Goal: Information Seeking & Learning: Find specific page/section

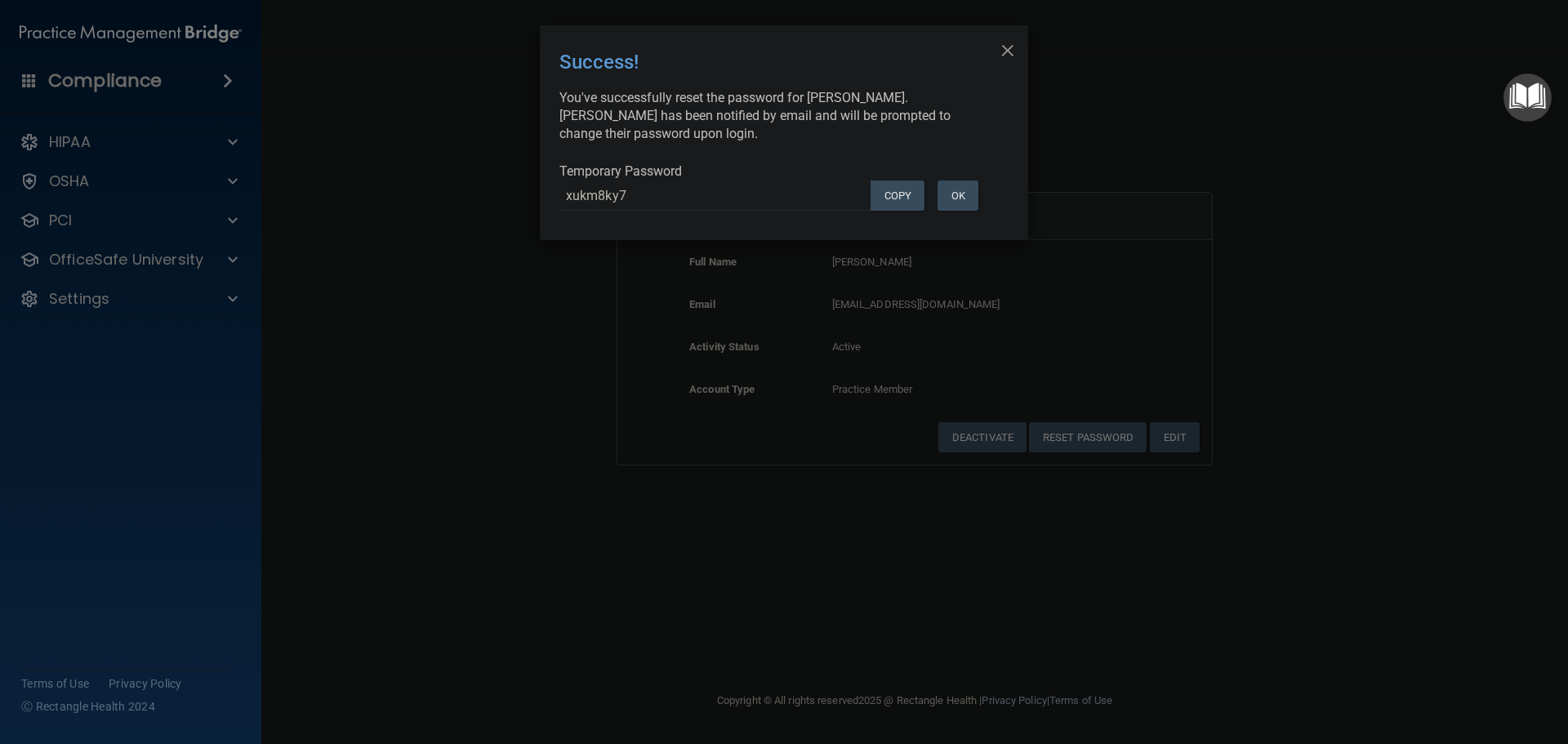
click at [466, 185] on div "× Close Success! You've successfully reset the password for [PERSON_NAME]. [PER…" at bounding box center [784, 372] width 1568 height 744
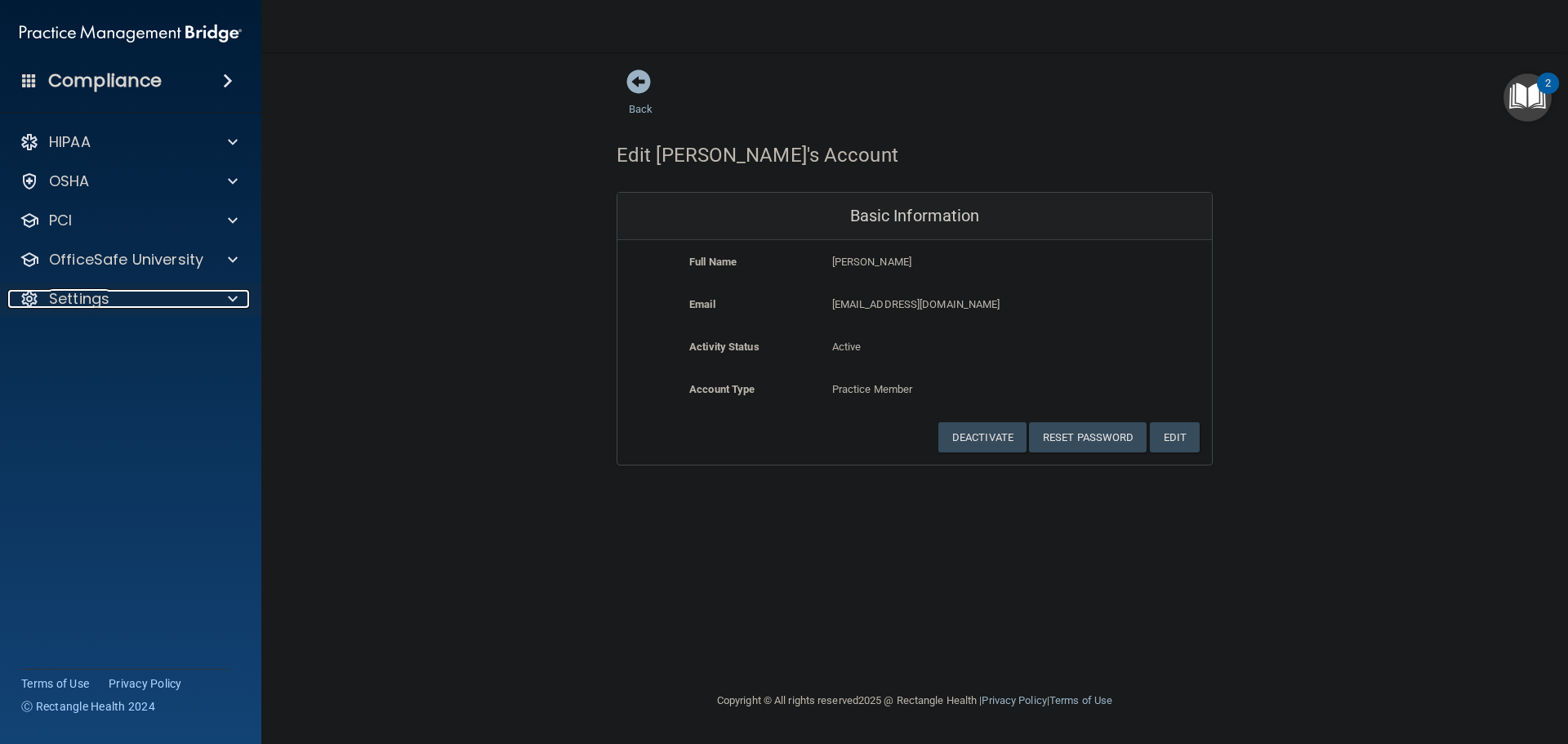
click at [159, 303] on div "Settings" at bounding box center [108, 299] width 202 height 19
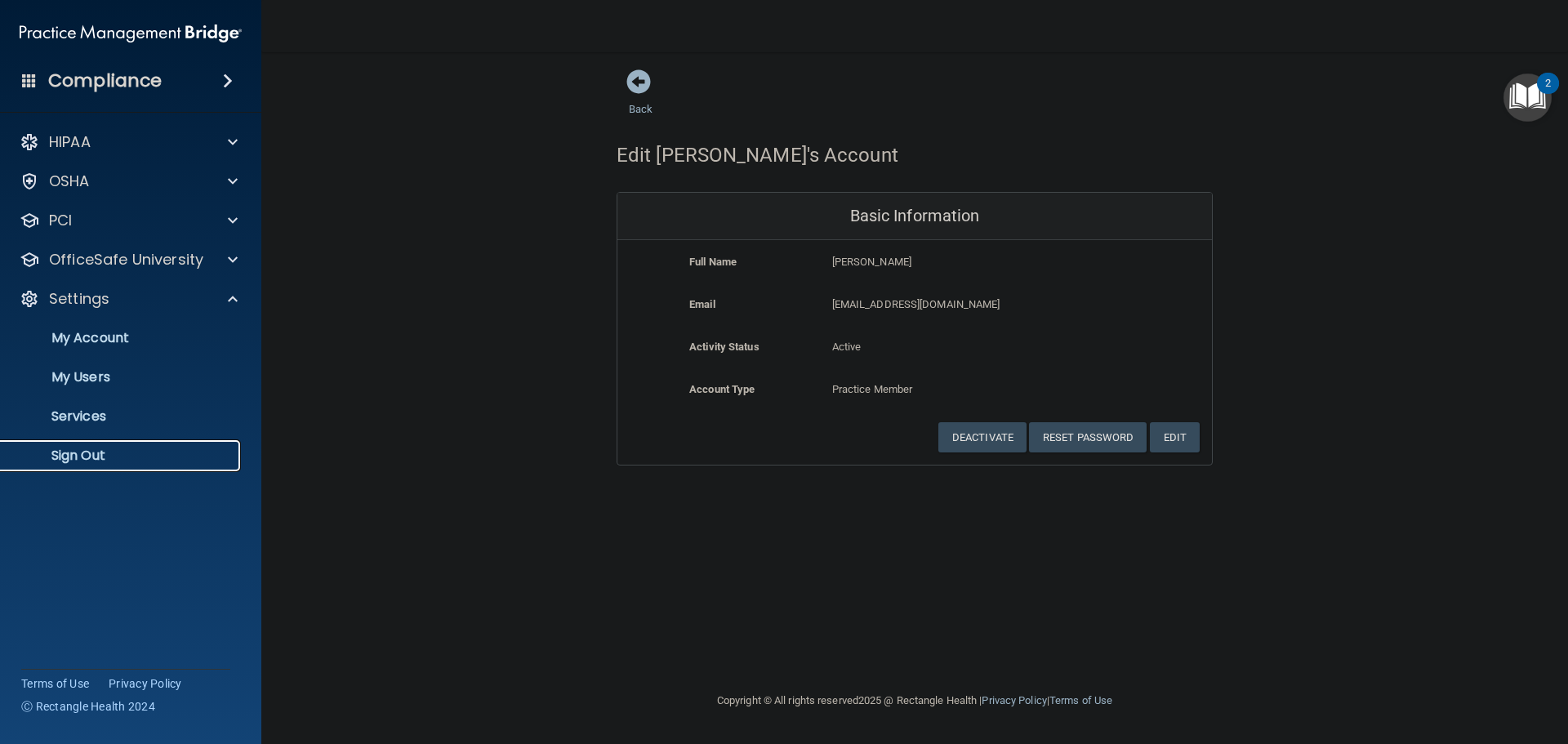
click at [123, 453] on p "Sign Out" at bounding box center [122, 455] width 223 height 16
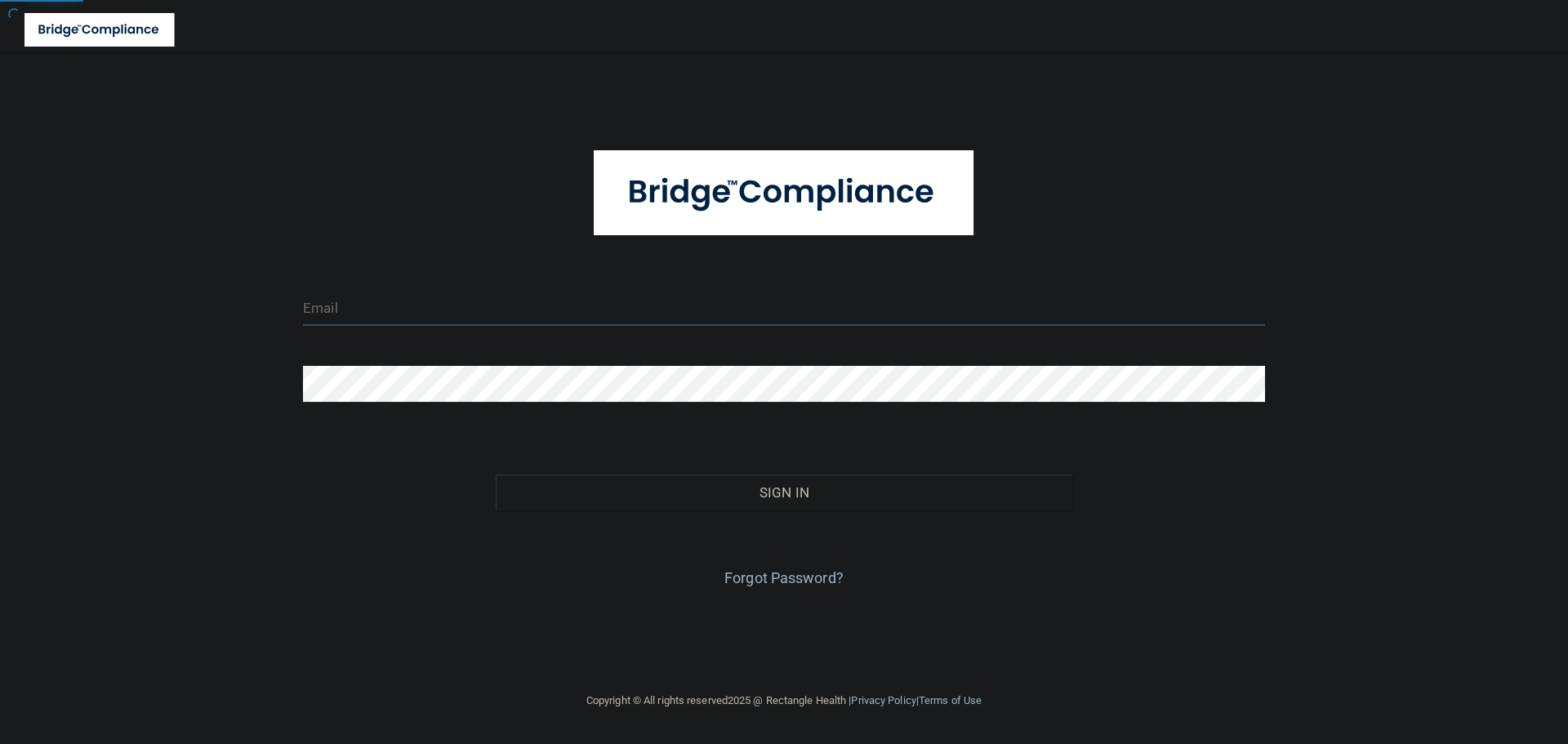
type input "[EMAIL_ADDRESS][DOMAIN_NAME]"
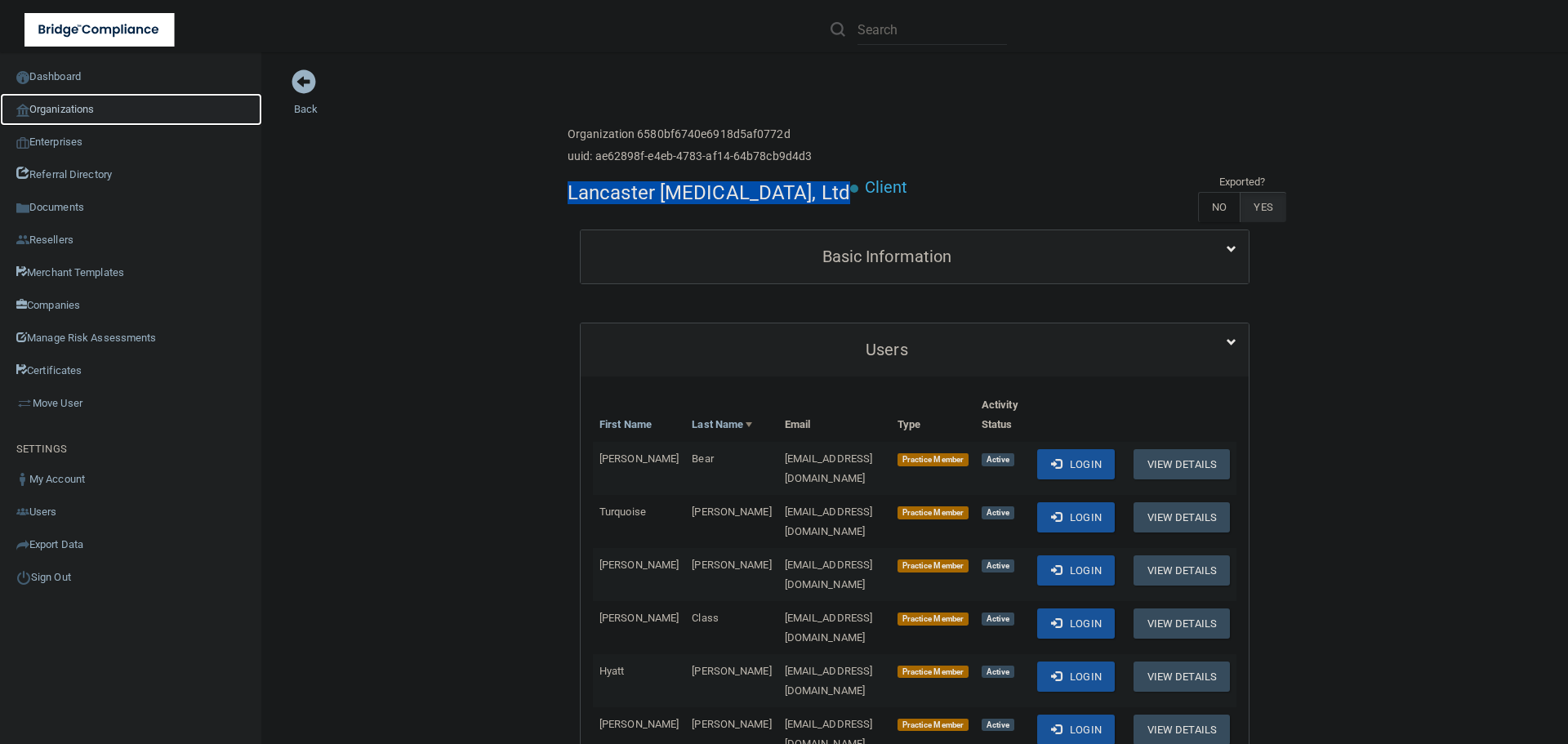
click at [62, 113] on link "Organizations" at bounding box center [131, 109] width 262 height 33
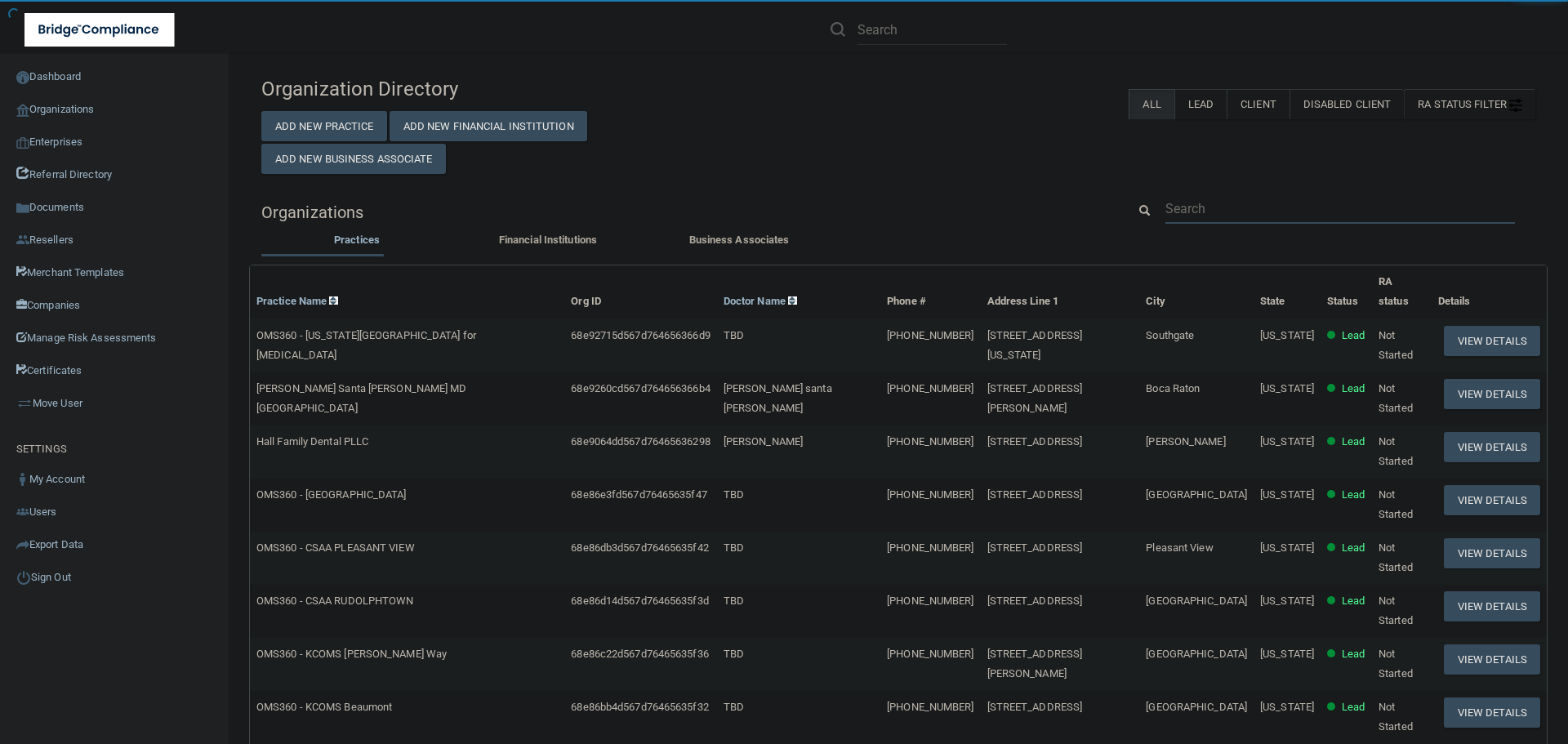
click at [1178, 200] on input "text" at bounding box center [1341, 208] width 349 height 30
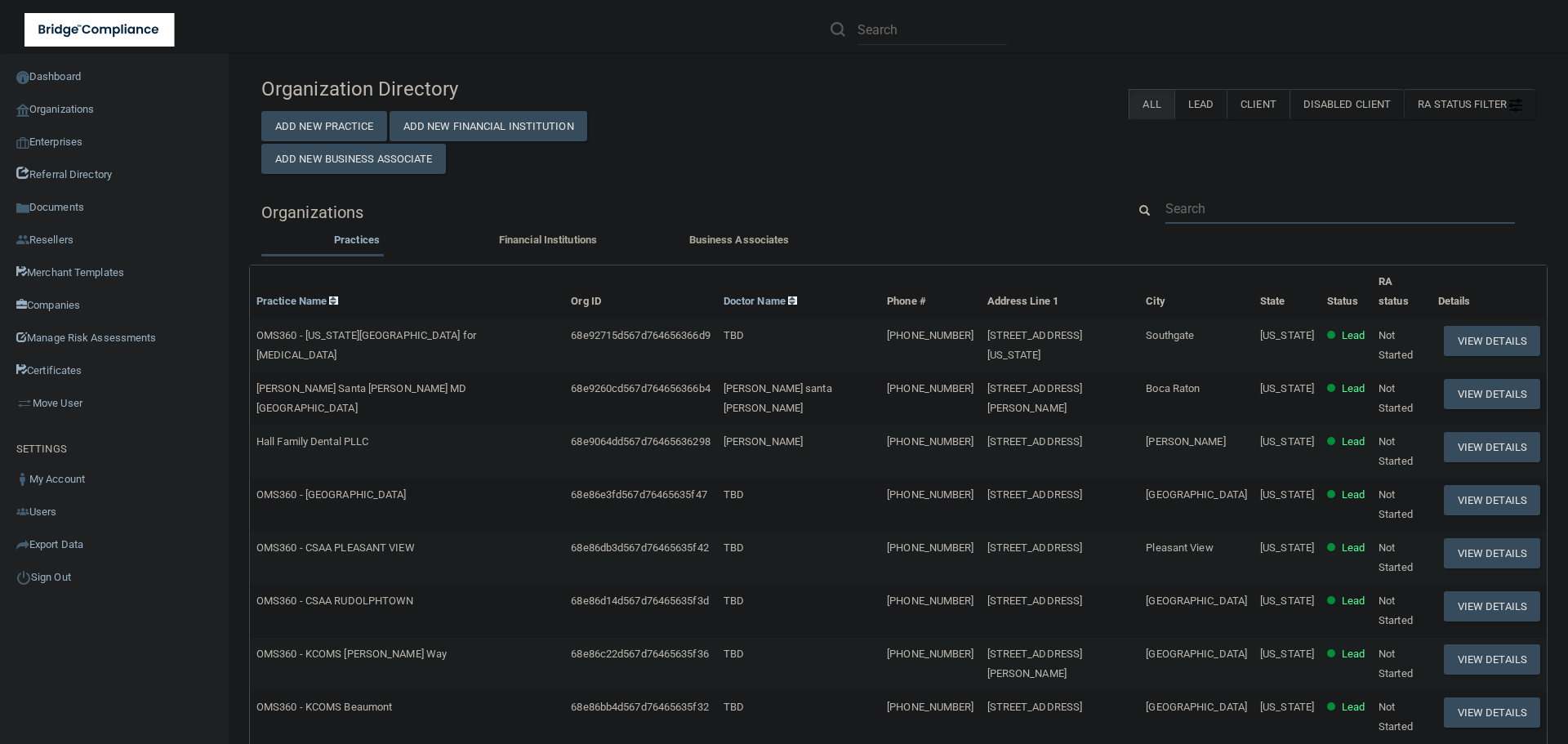
paste input "CM@parkslopeoralsurgery.com"
type input "CM@parkslopeoralsurgery.com"
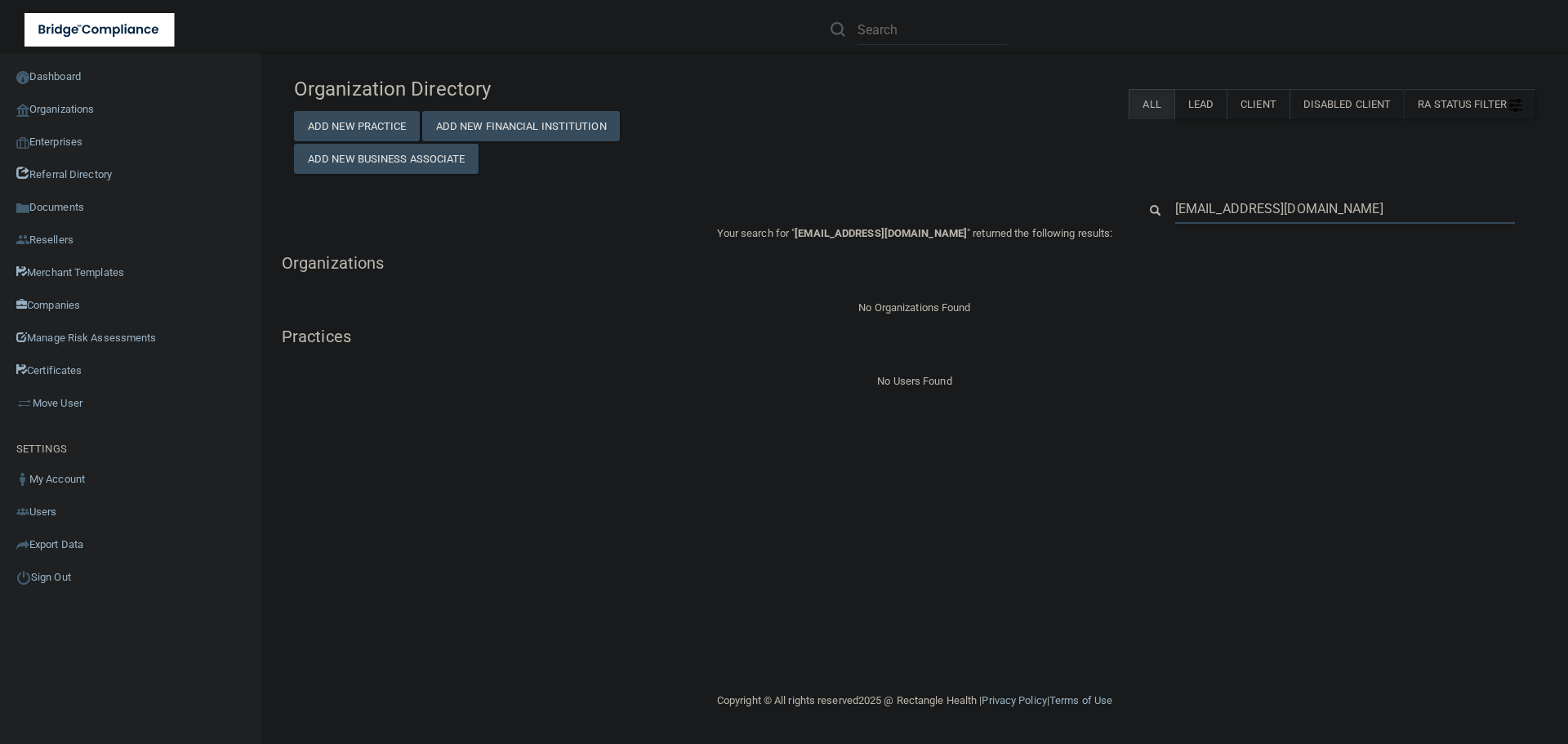
click at [1203, 205] on input "CM@parkslopeoralsurgery.com" at bounding box center [1345, 208] width 340 height 30
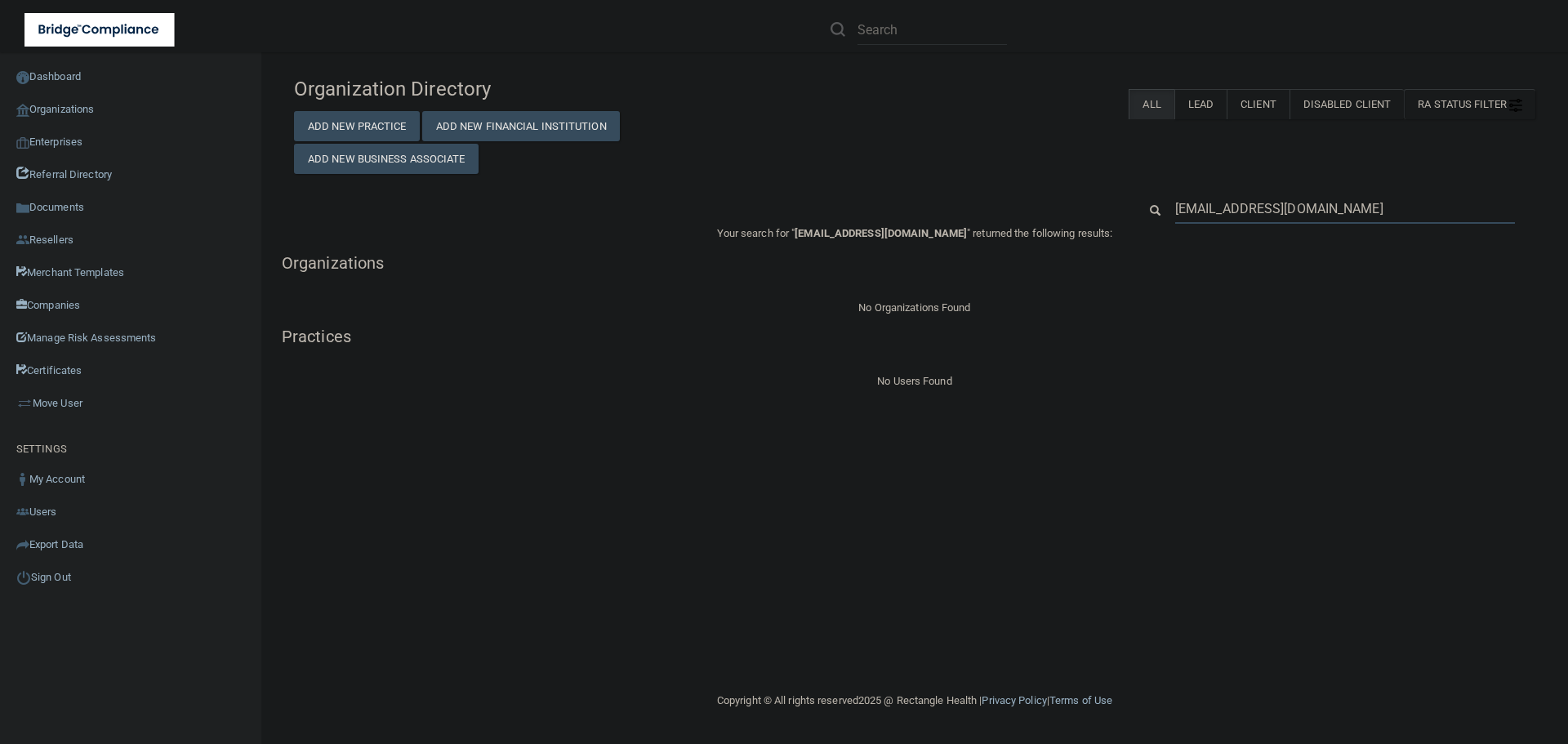
paste input "[EMAIL_ADDRESS][DOMAIN_NAME]"
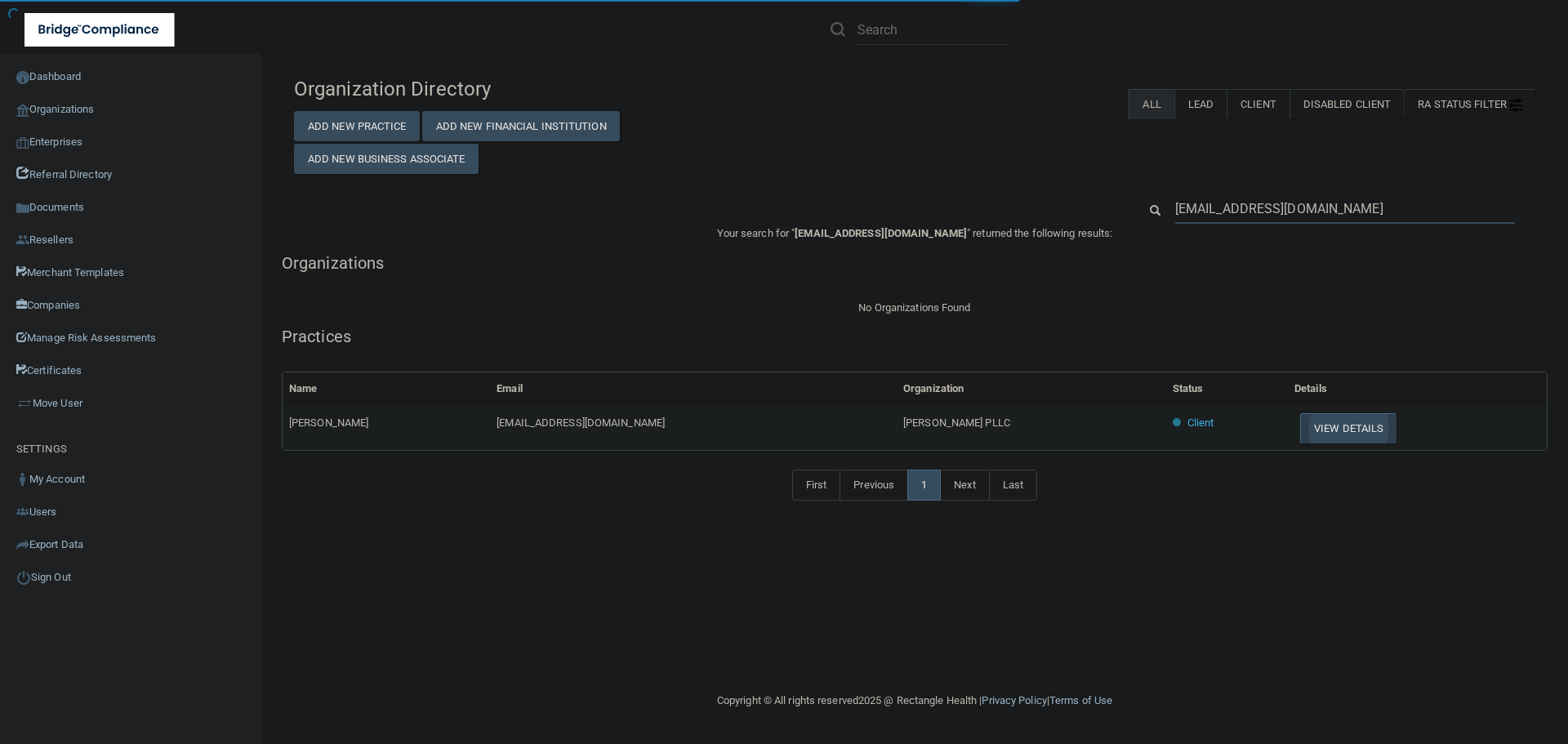
type input "[EMAIL_ADDRESS][DOMAIN_NAME]"
click at [1300, 427] on button "View Details" at bounding box center [1348, 428] width 96 height 30
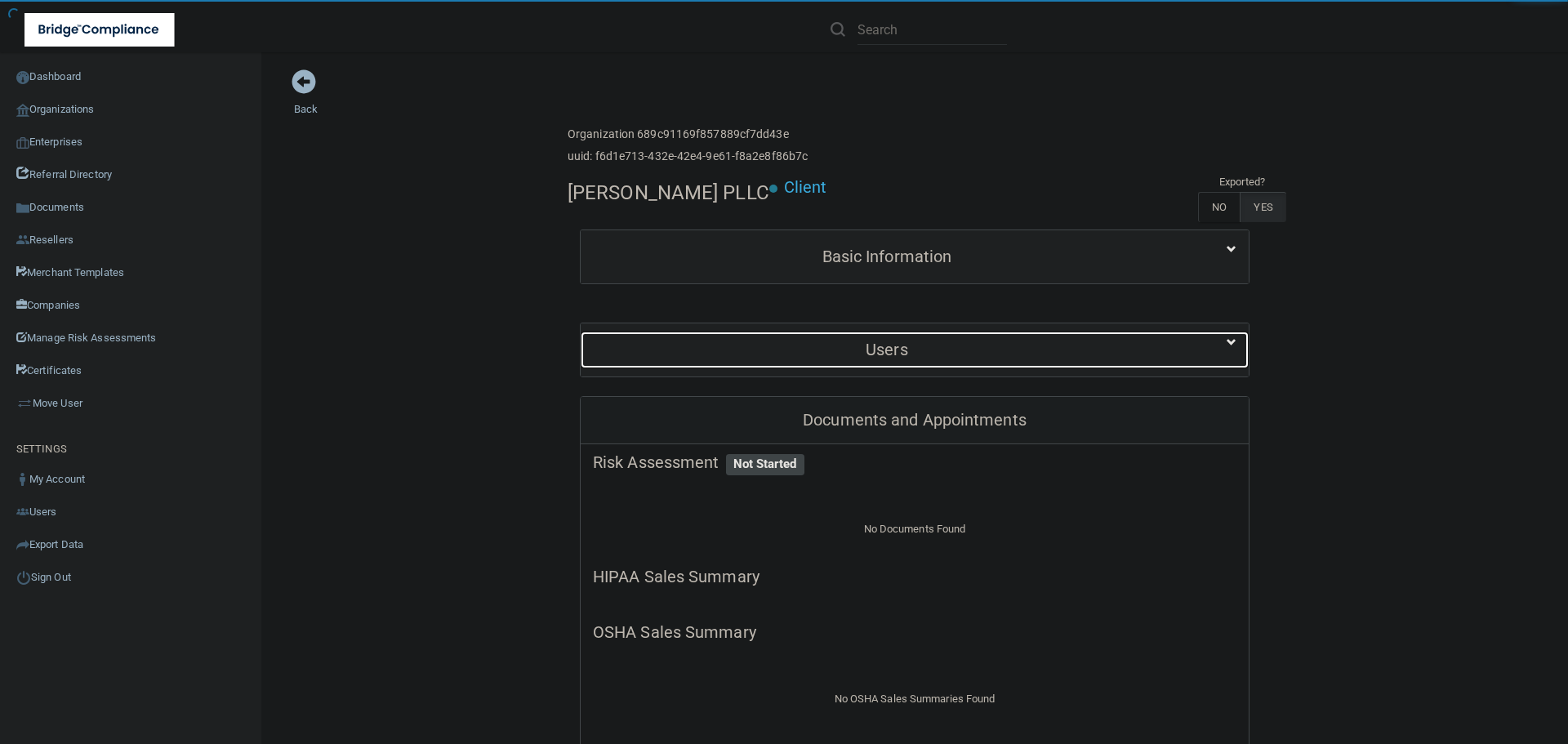
click at [879, 363] on div "Users" at bounding box center [887, 350] width 612 height 36
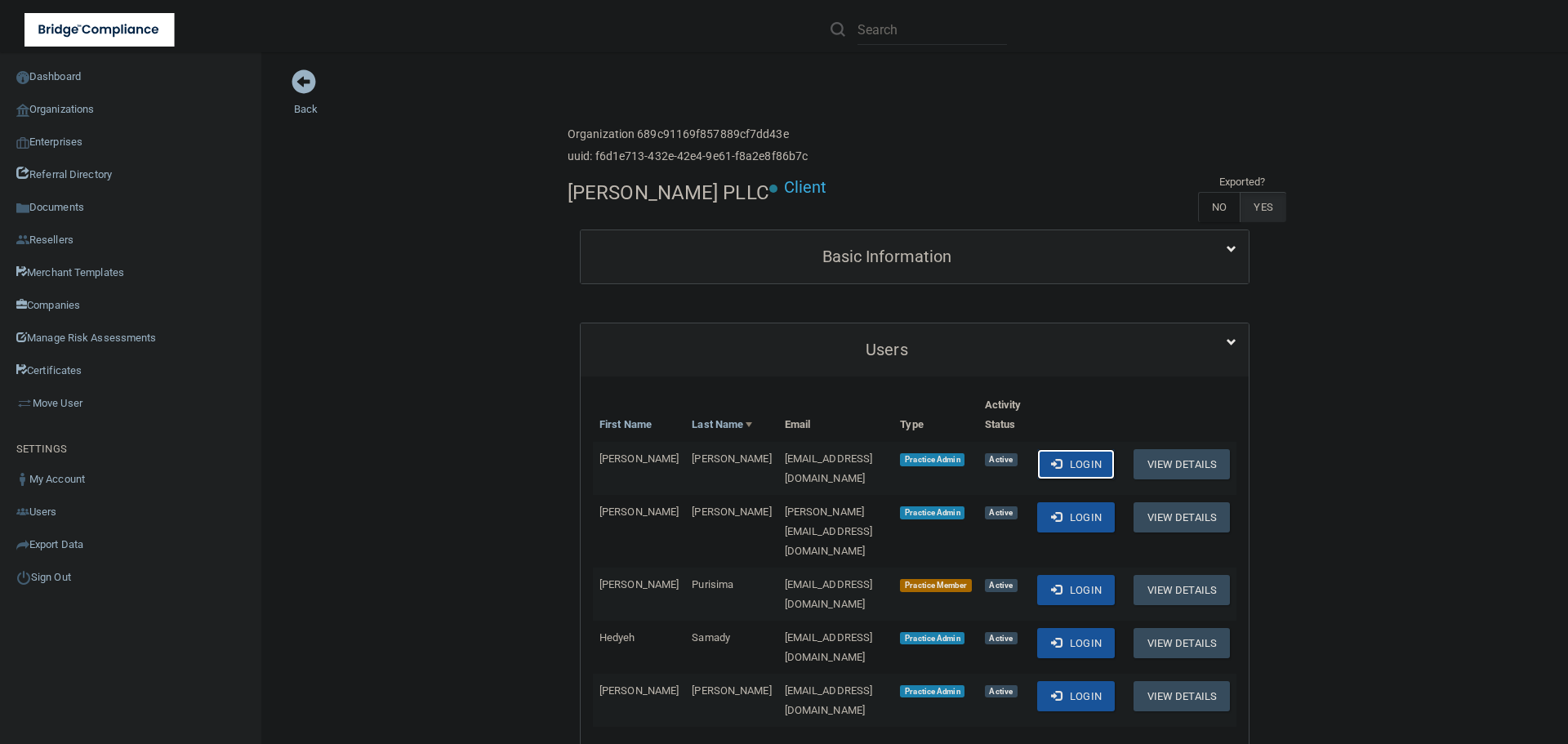
click at [1070, 449] on button "Login" at bounding box center [1076, 464] width 78 height 30
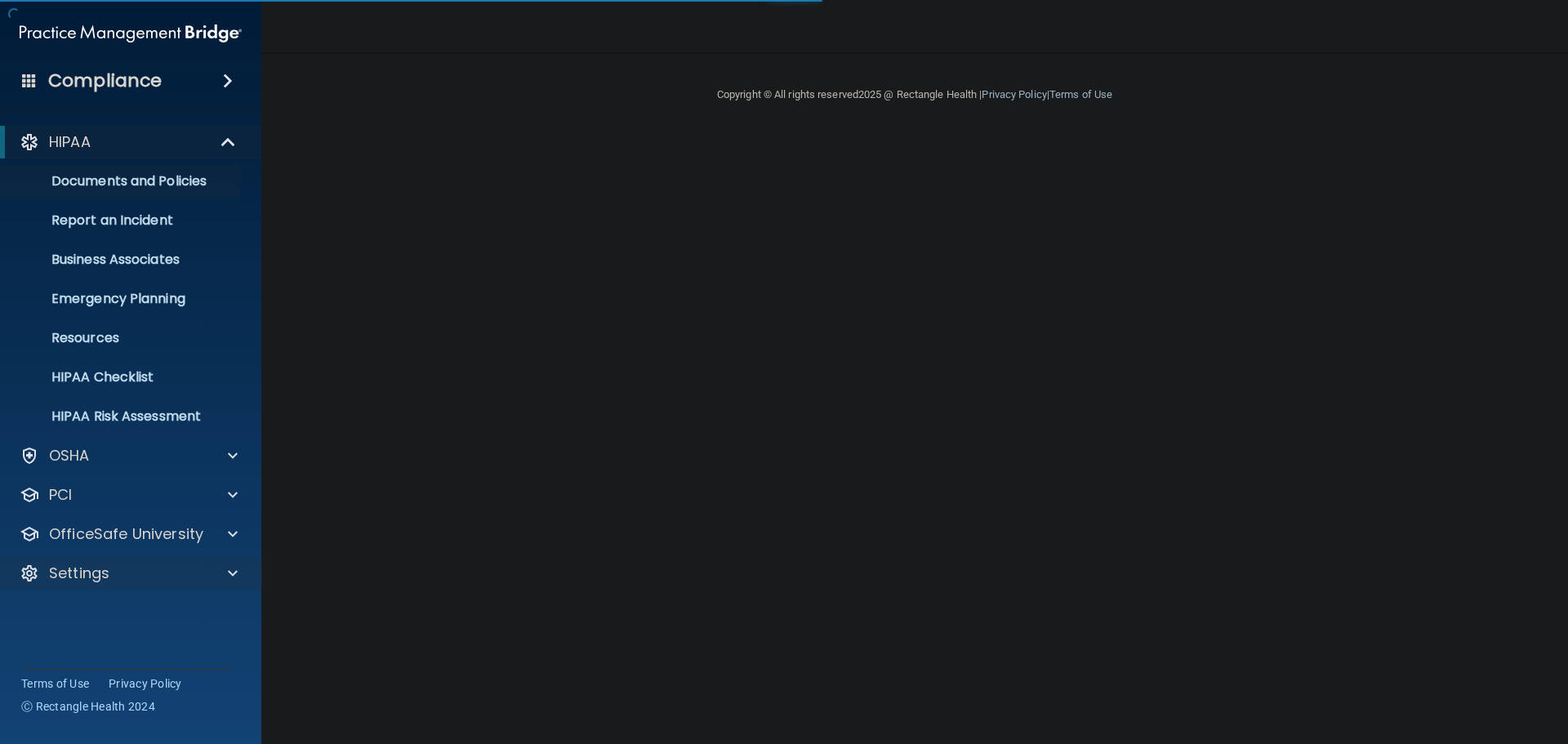
click at [226, 563] on div "Settings" at bounding box center [131, 573] width 262 height 33
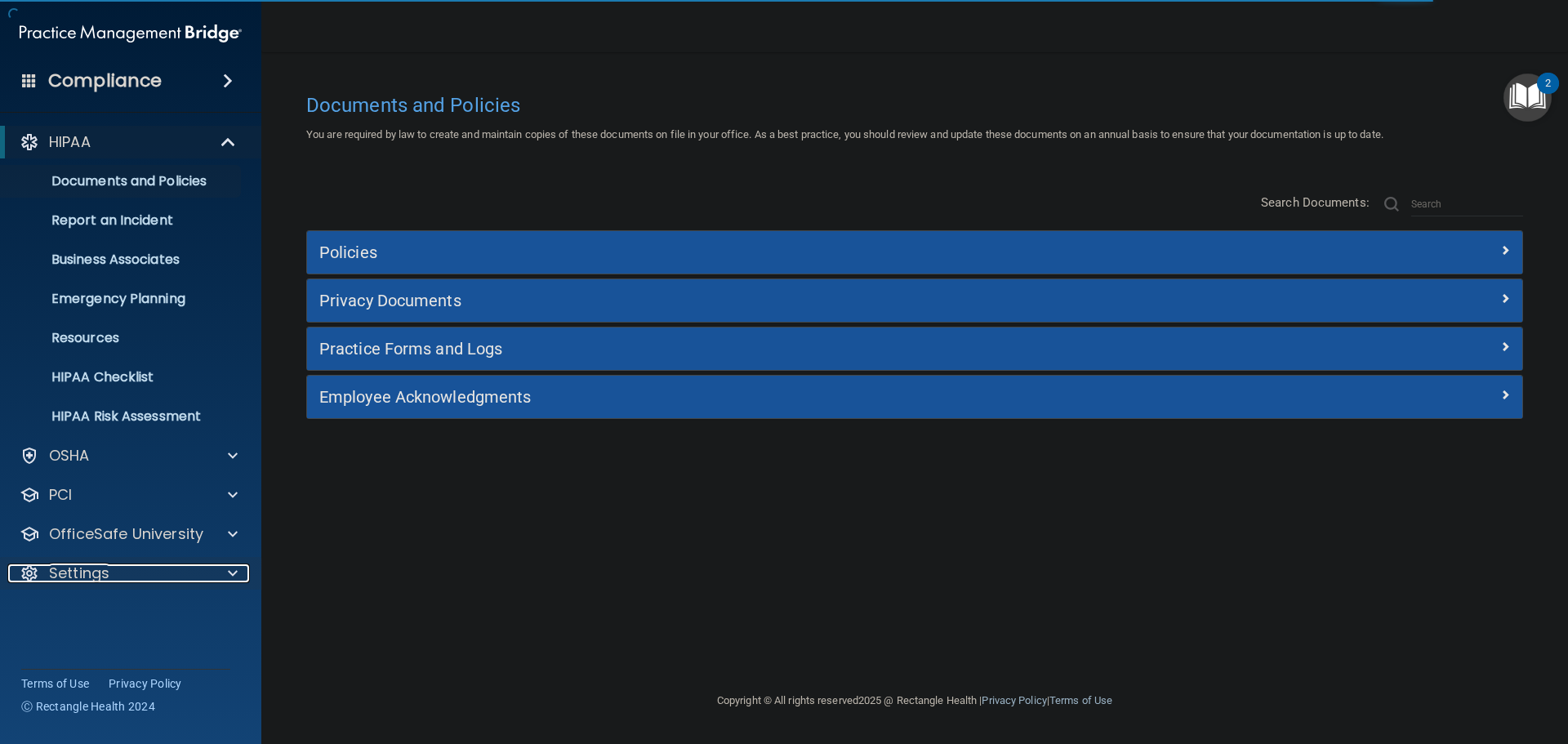
click at [226, 576] on div at bounding box center [229, 573] width 41 height 19
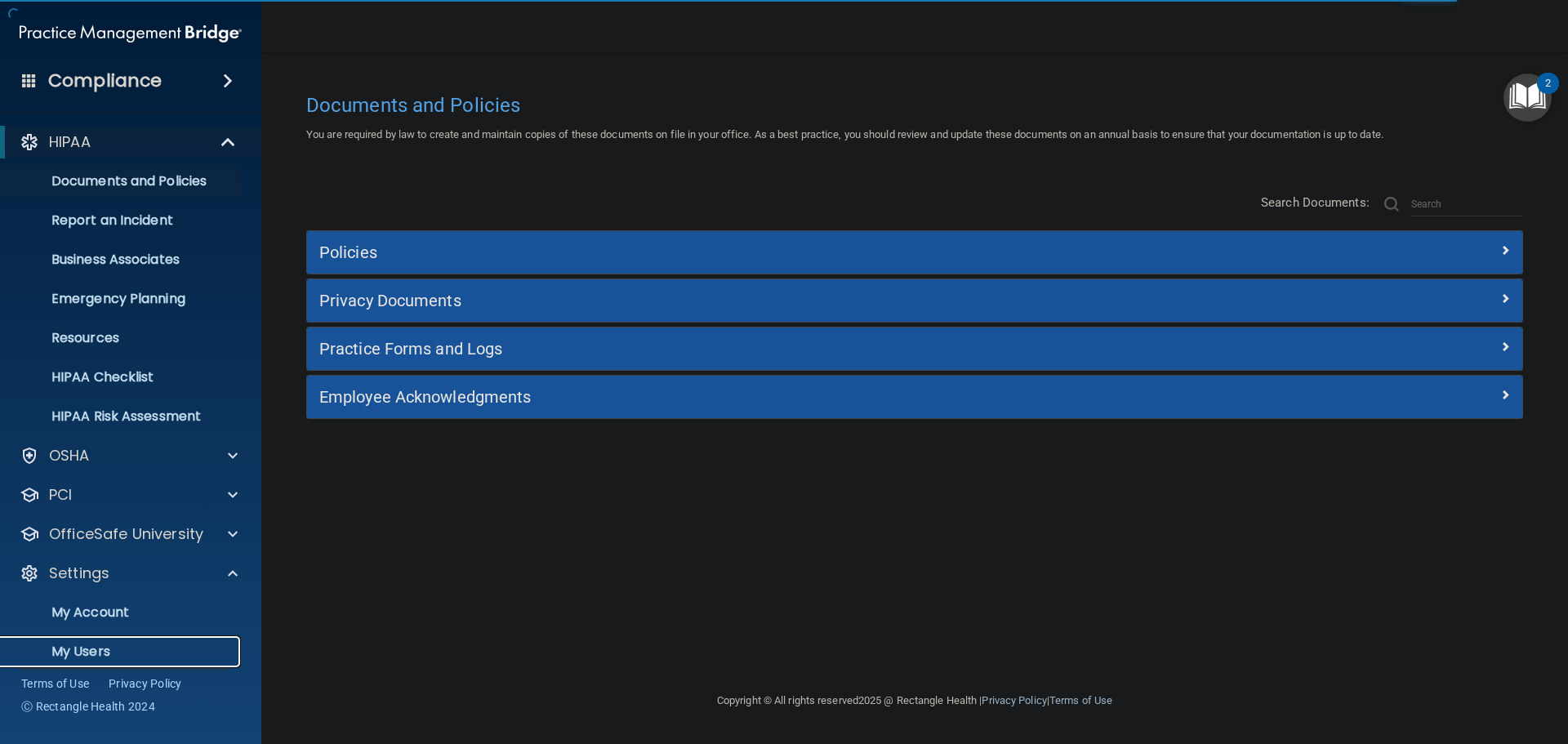
click at [90, 648] on p "My Users" at bounding box center [122, 652] width 223 height 16
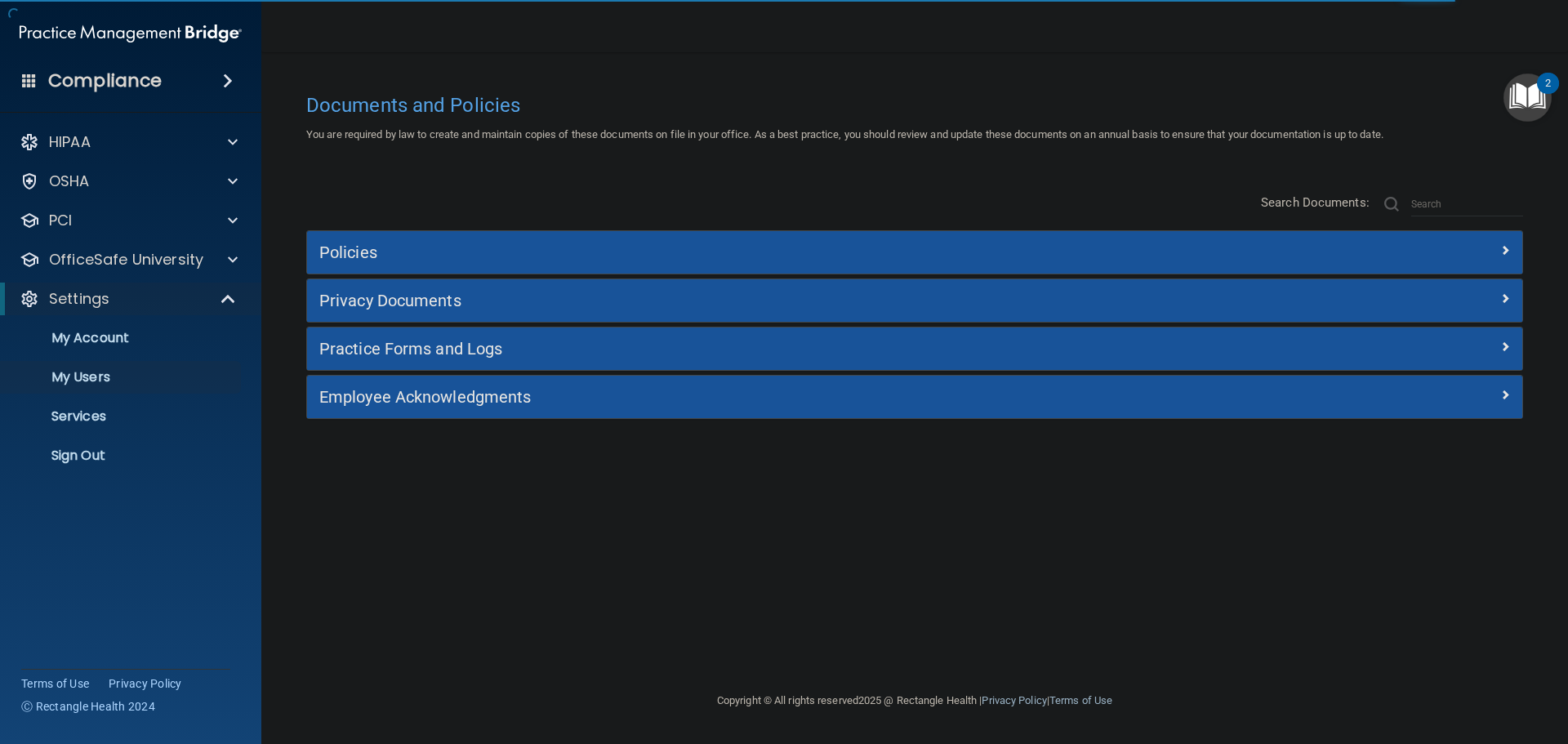
click at [680, 607] on div "Documents and Policies You are required by law to create and maintain copies of…" at bounding box center [915, 389] width 1242 height 607
select select "20"
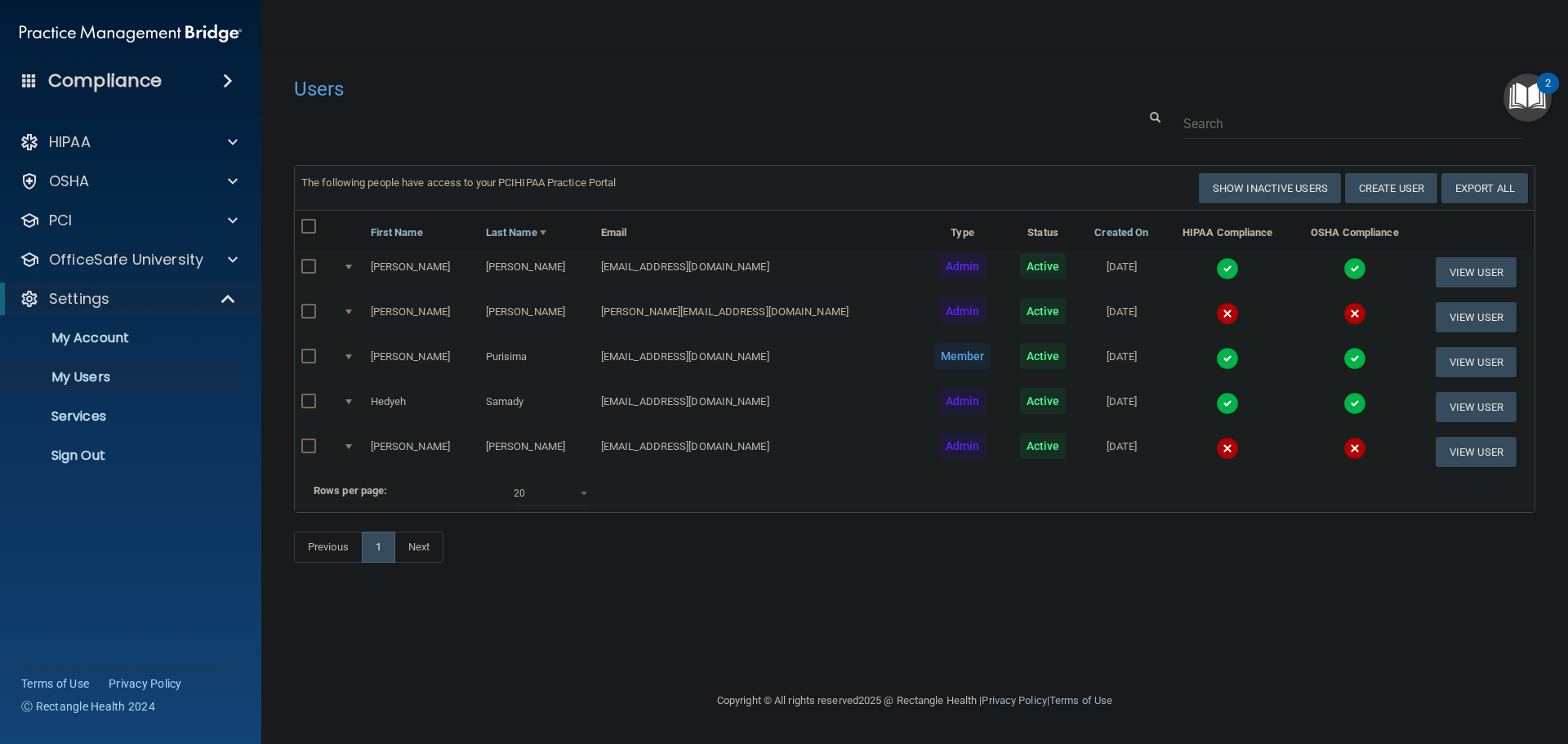
click at [1216, 316] on img at bounding box center [1227, 314] width 23 height 23
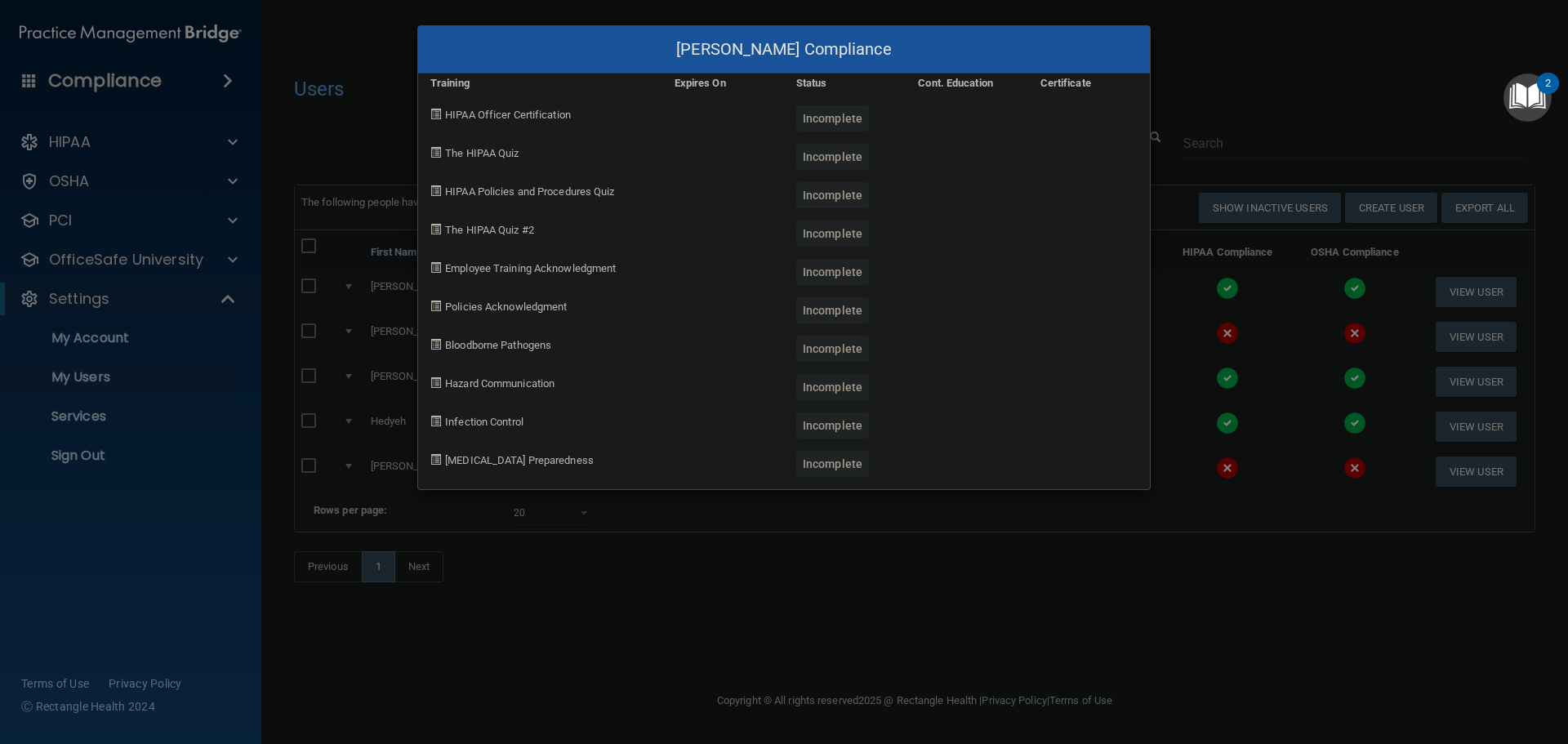
click at [1180, 635] on div "[PERSON_NAME] Compliance Training Expires On Status Cont. Education Certificate…" at bounding box center [784, 372] width 1568 height 744
